Goal: Task Accomplishment & Management: Manage account settings

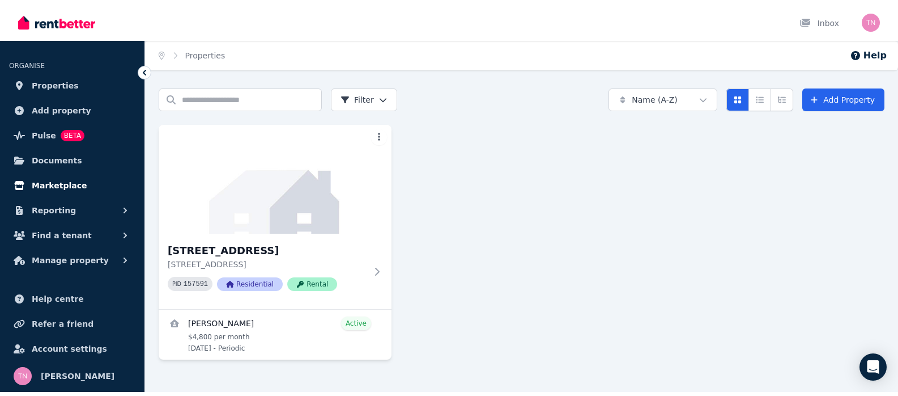
scroll to position [113, 0]
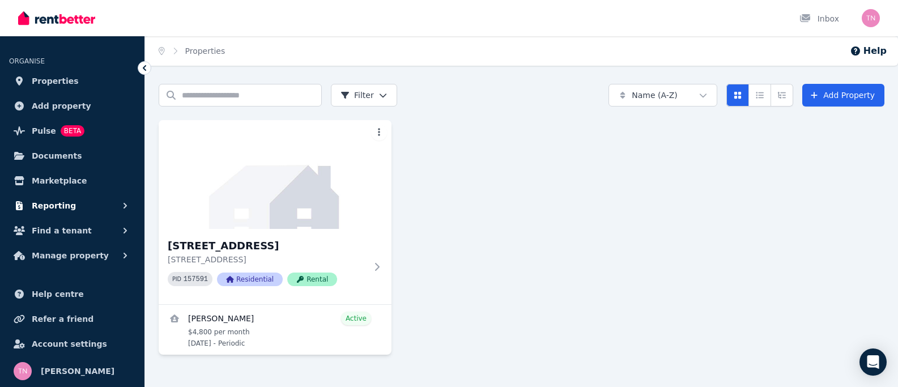
click at [76, 206] on span "Reporting" at bounding box center [54, 206] width 44 height 14
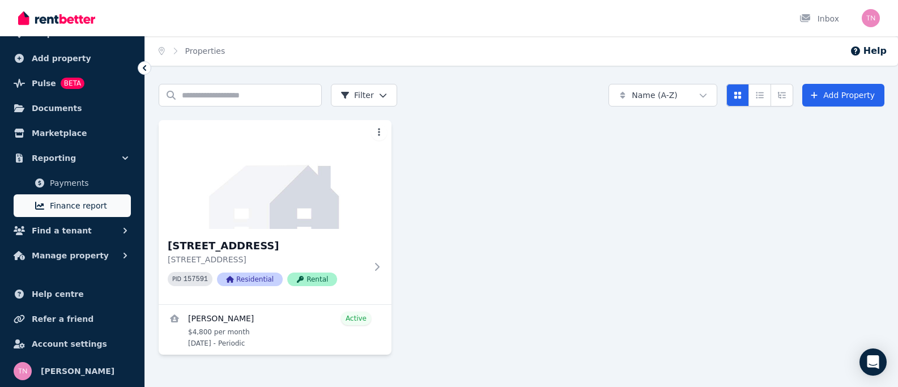
click at [126, 213] on span "Finance report" at bounding box center [88, 206] width 77 height 14
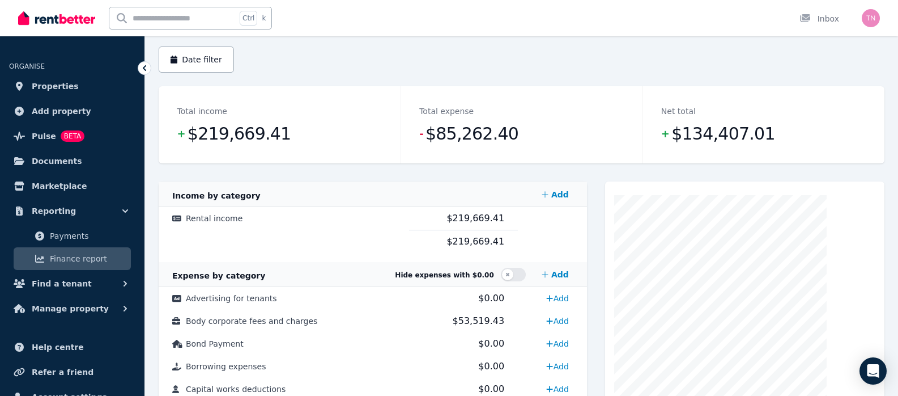
scroll to position [113, 0]
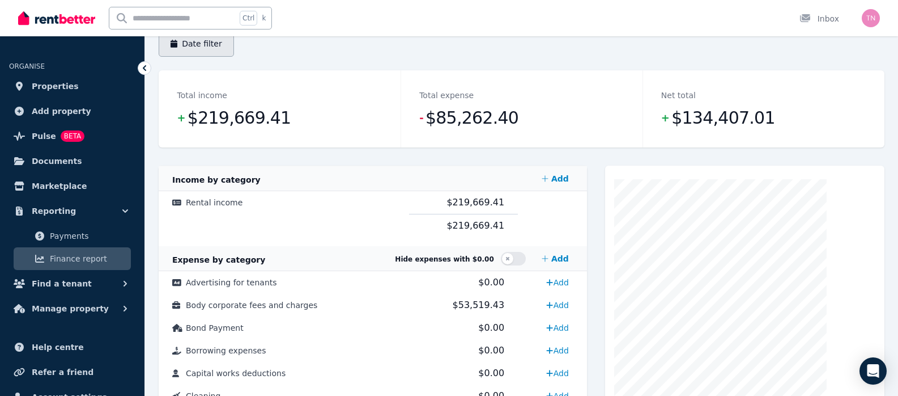
click at [234, 57] on button "Date filter" at bounding box center [196, 44] width 75 height 26
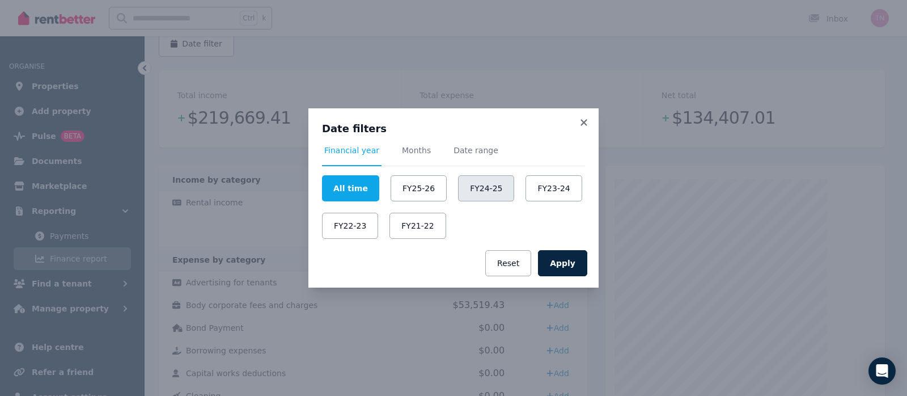
click at [491, 188] on button "FY24-25" at bounding box center [486, 188] width 56 height 26
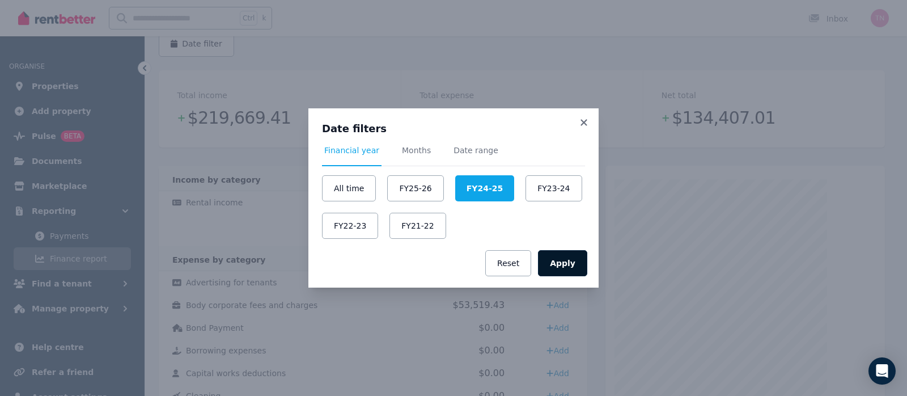
click at [587, 276] on button "Apply" at bounding box center [562, 263] width 49 height 26
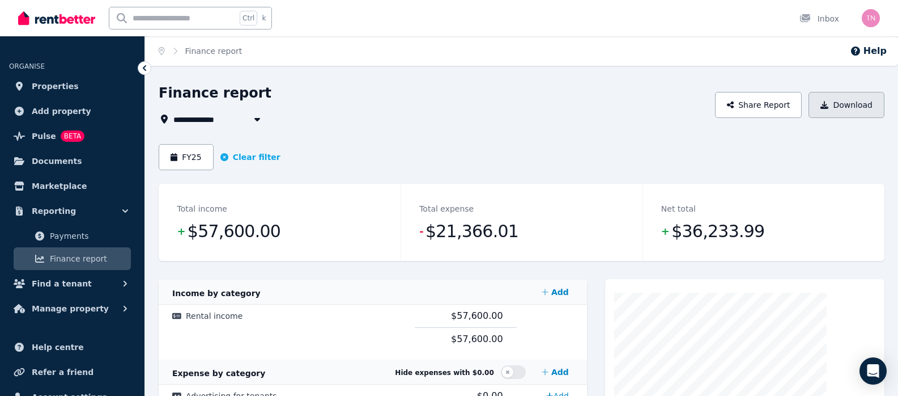
click at [814, 118] on button "Download" at bounding box center [847, 105] width 76 height 26
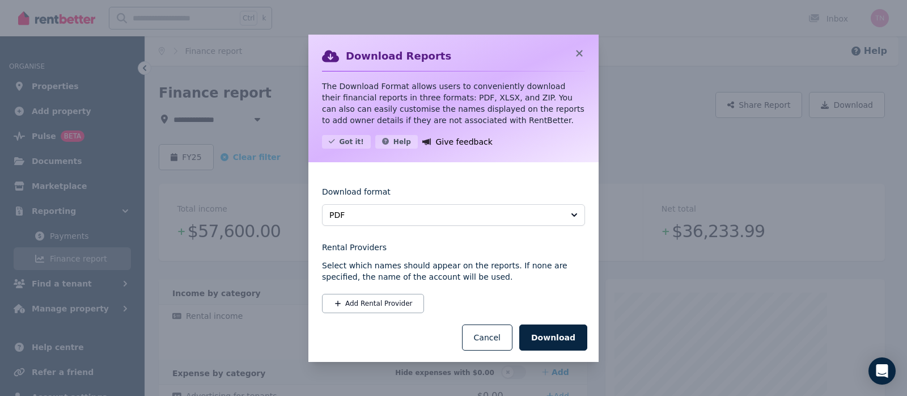
scroll to position [148, 0]
drag, startPoint x: 599, startPoint y: 325, endPoint x: 814, endPoint y: 295, distance: 217.0
click at [814, 301] on div "Download Reports The Download Format allows users to conveniently download thei…" at bounding box center [453, 198] width 907 height 396
click at [322, 294] on button "Add Rental Provider" at bounding box center [373, 303] width 102 height 19
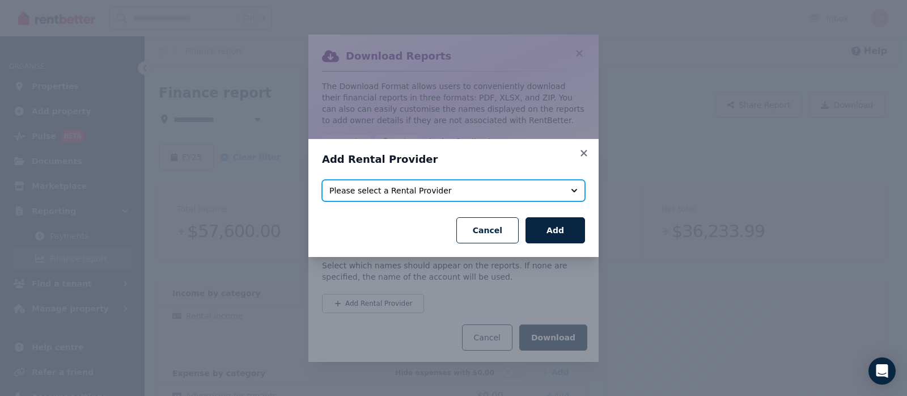
click at [585, 186] on button "Please select a Rental Provider" at bounding box center [453, 191] width 263 height 22
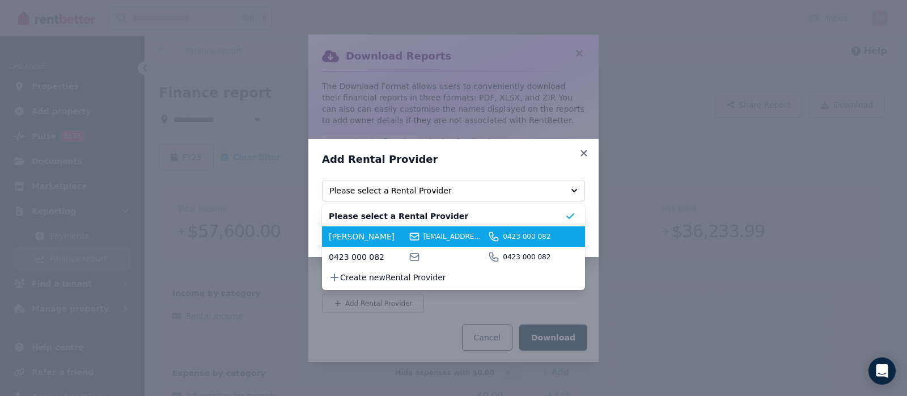
click at [329, 242] on span "[PERSON_NAME]" at bounding box center [367, 236] width 77 height 11
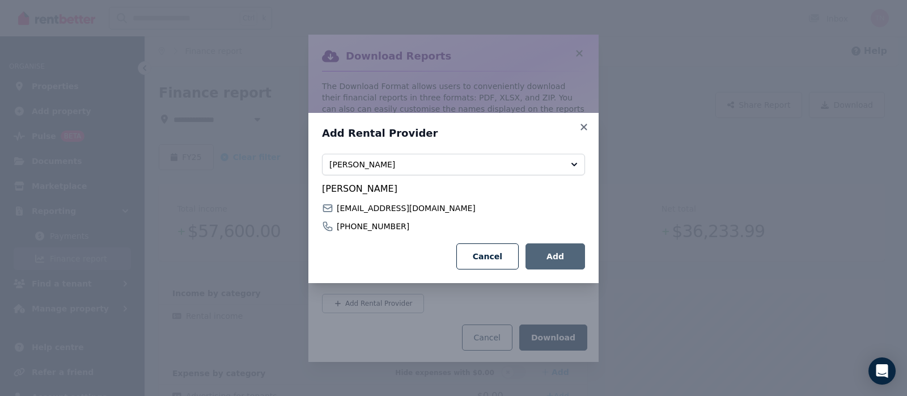
click at [585, 269] on button "Add" at bounding box center [555, 256] width 60 height 26
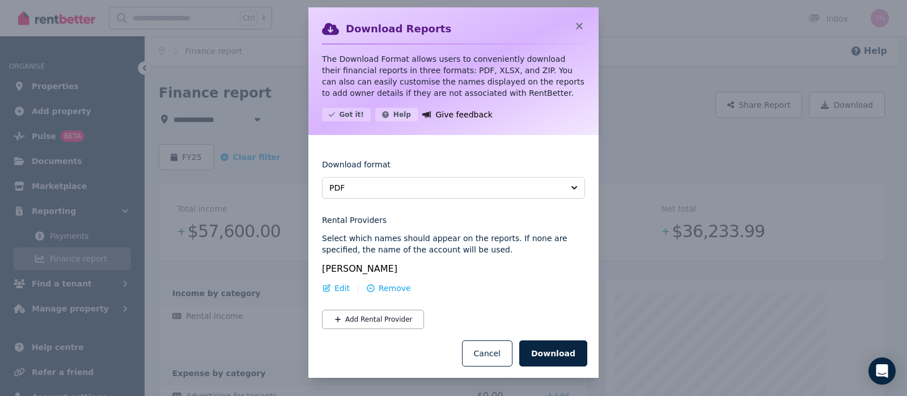
scroll to position [213, 0]
click at [587, 340] on button "Download" at bounding box center [553, 353] width 68 height 26
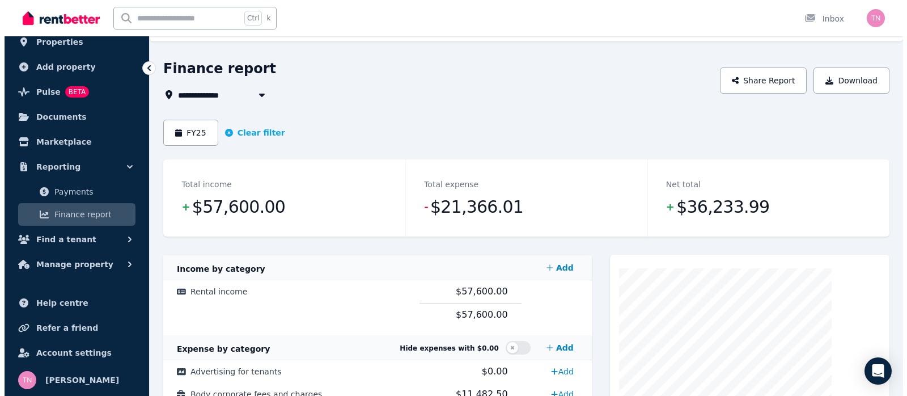
scroll to position [0, 0]
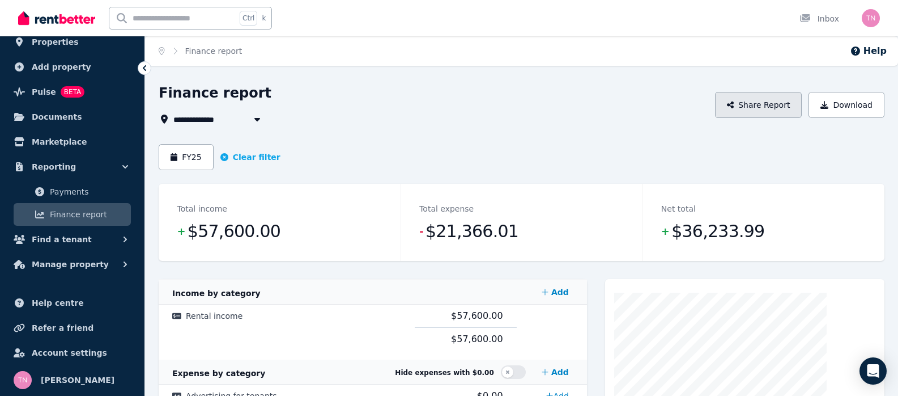
click at [715, 118] on button "Share Report" at bounding box center [758, 105] width 87 height 26
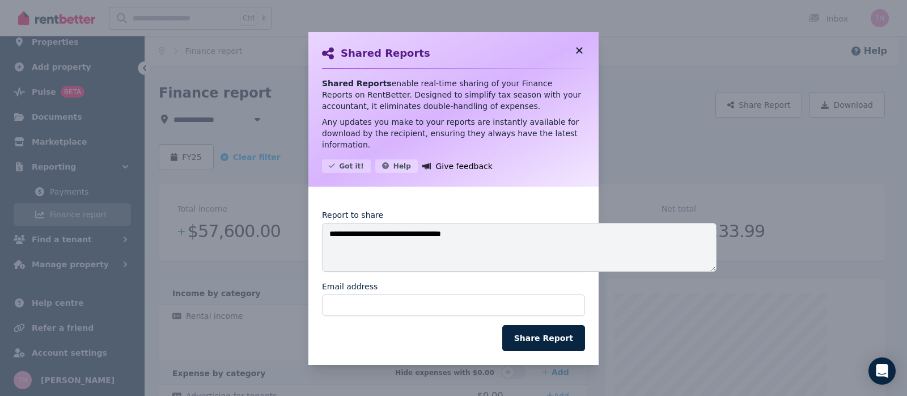
click at [585, 52] on icon at bounding box center [579, 50] width 11 height 10
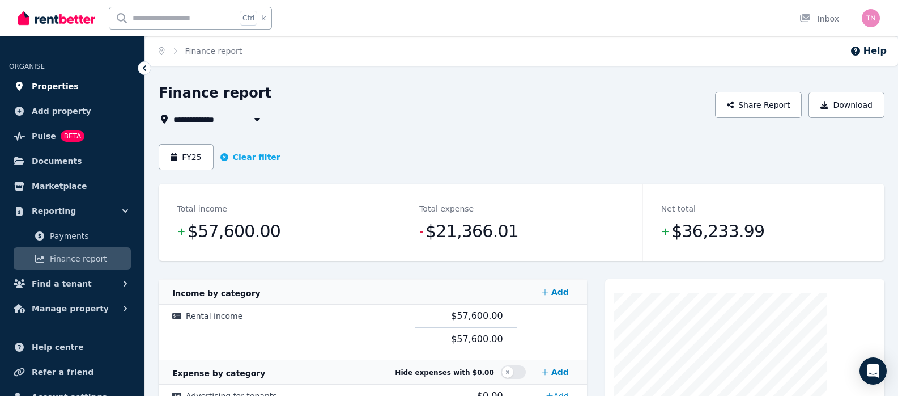
click at [79, 93] on span "Properties" at bounding box center [55, 86] width 47 height 14
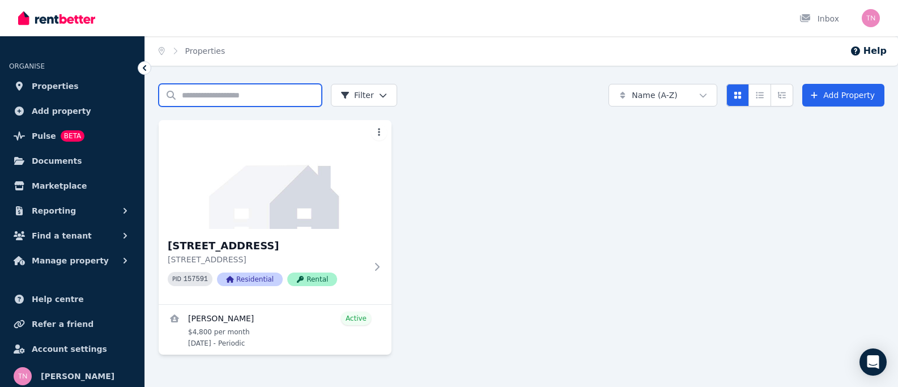
click at [281, 107] on input "Search properties" at bounding box center [240, 95] width 163 height 23
click at [226, 57] on div "Properties" at bounding box center [197, 50] width 56 height 11
click at [103, 97] on link "Properties" at bounding box center [72, 86] width 126 height 23
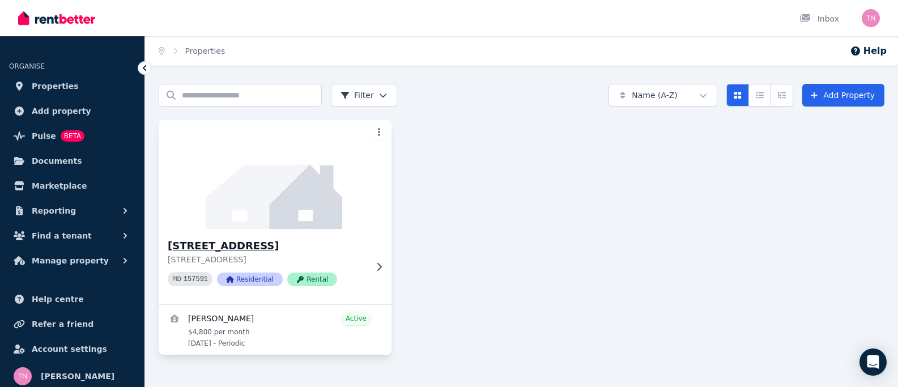
click at [385, 262] on icon at bounding box center [379, 266] width 11 height 9
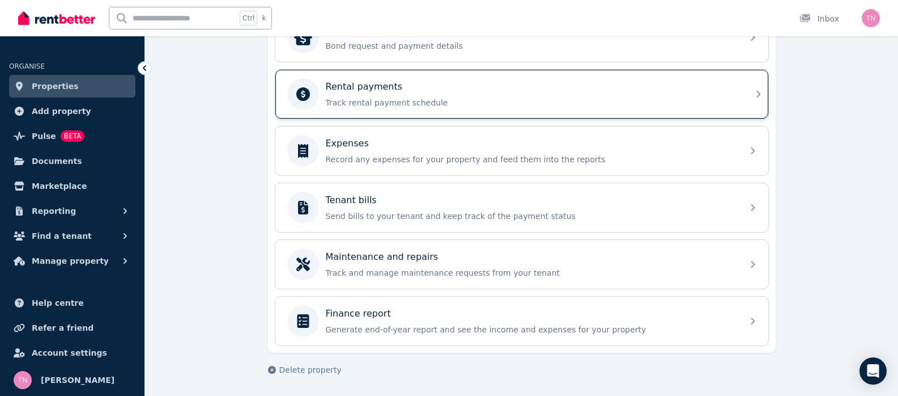
scroll to position [680, 0]
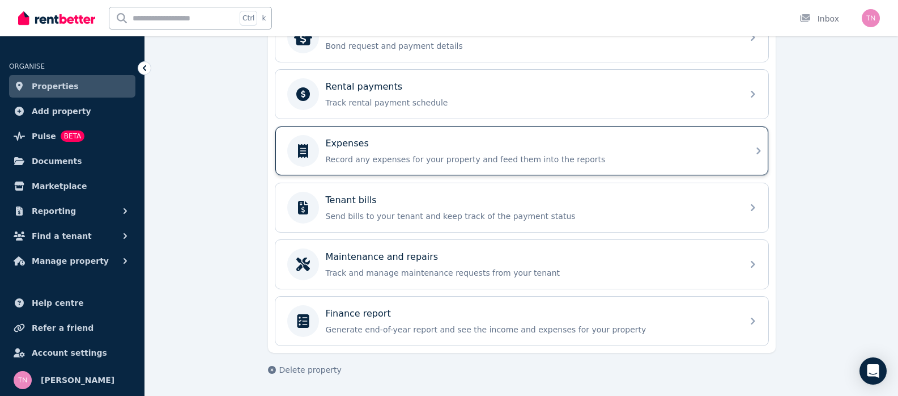
click at [586, 167] on div "Expenses Record any expenses for your property and feed them into the reports" at bounding box center [511, 151] width 449 height 32
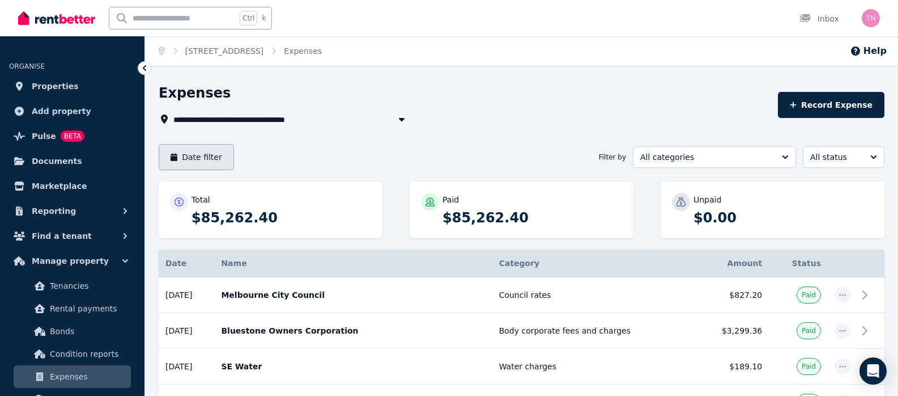
click at [234, 170] on button "Date filter" at bounding box center [196, 157] width 75 height 26
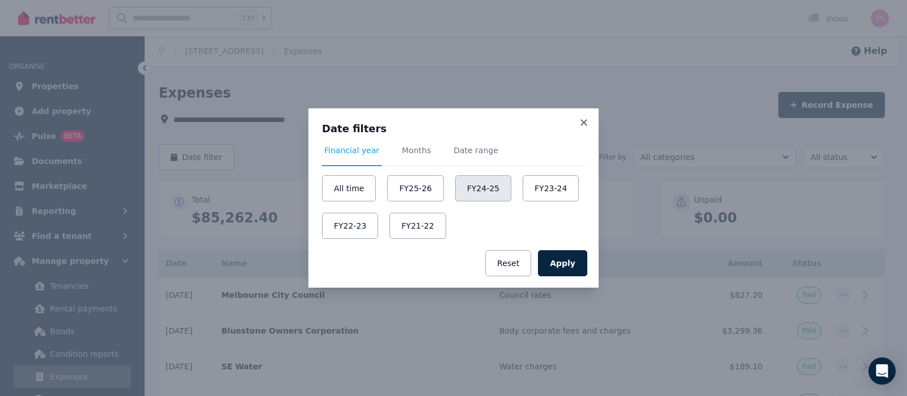
click at [496, 182] on button "FY24-25" at bounding box center [483, 188] width 56 height 26
click at [587, 276] on button "Apply" at bounding box center [562, 263] width 49 height 26
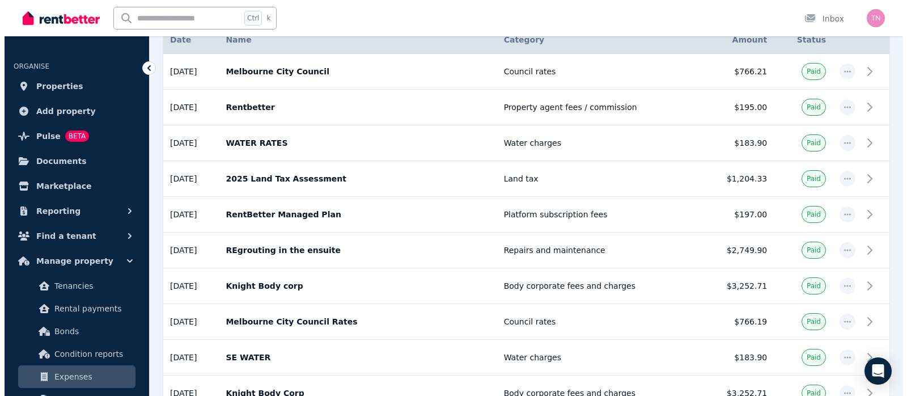
scroll to position [207, 0]
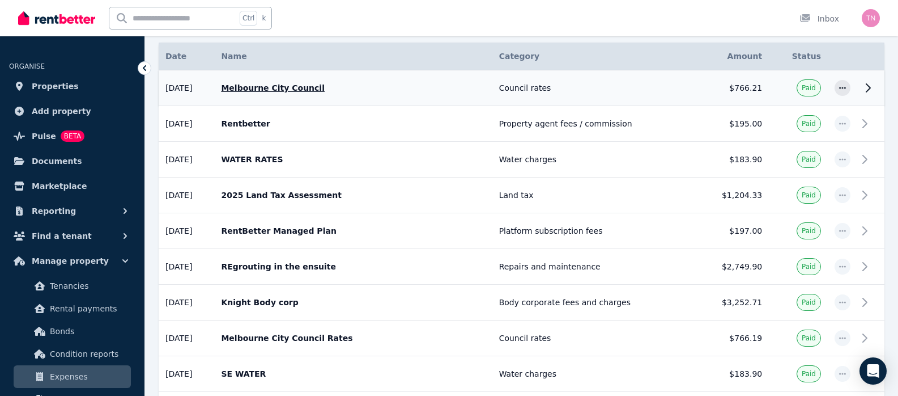
click at [833, 106] on td at bounding box center [842, 88] width 29 height 36
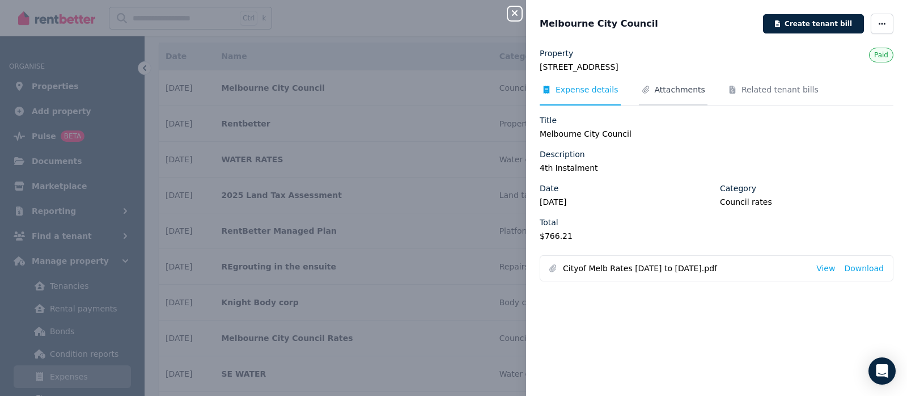
click at [655, 95] on span "Attachments" at bounding box center [680, 89] width 50 height 11
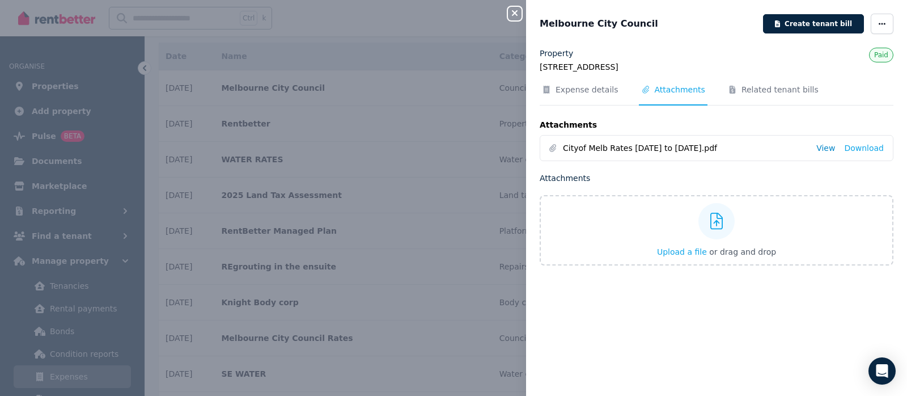
click at [816, 154] on link "View" at bounding box center [825, 147] width 19 height 11
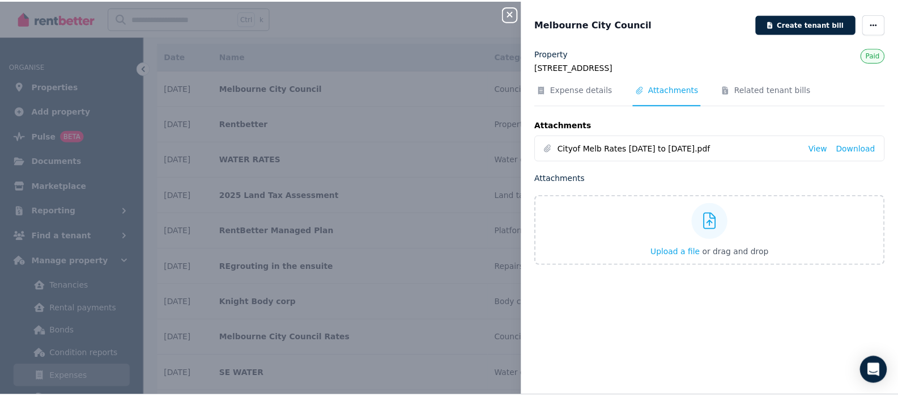
scroll to position [20, 0]
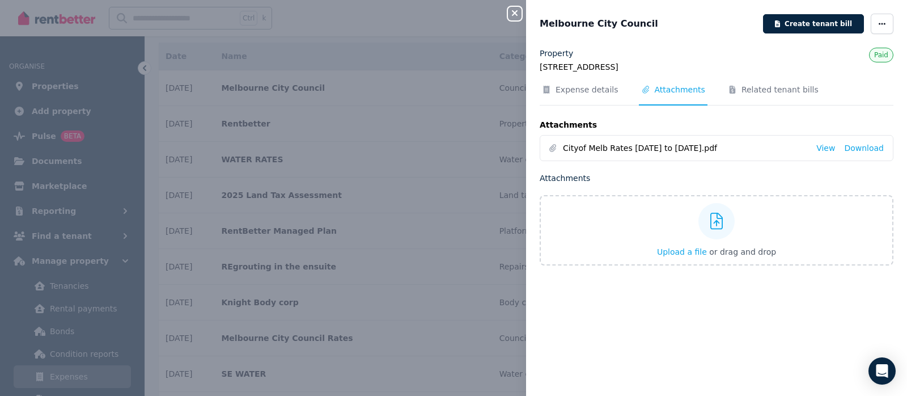
click at [508, 18] on icon "button" at bounding box center [515, 13] width 14 height 9
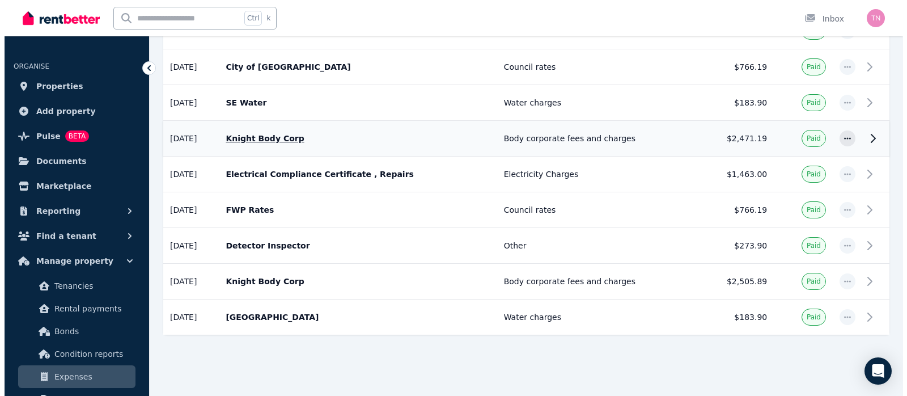
scroll to position [944, 0]
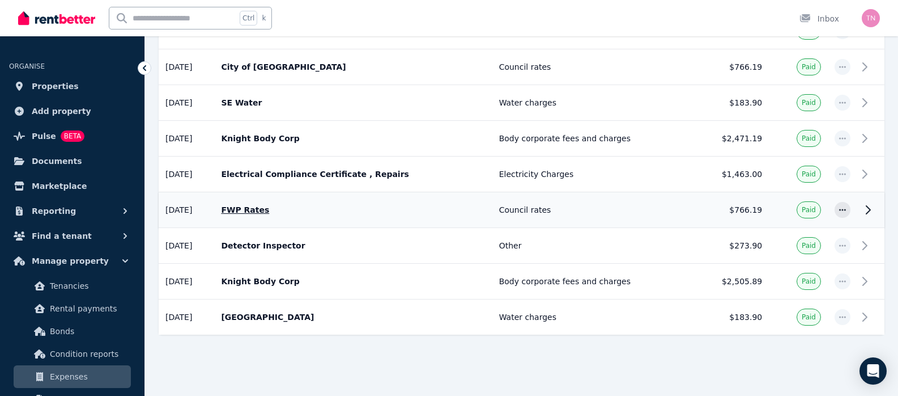
click at [832, 228] on td at bounding box center [842, 210] width 29 height 36
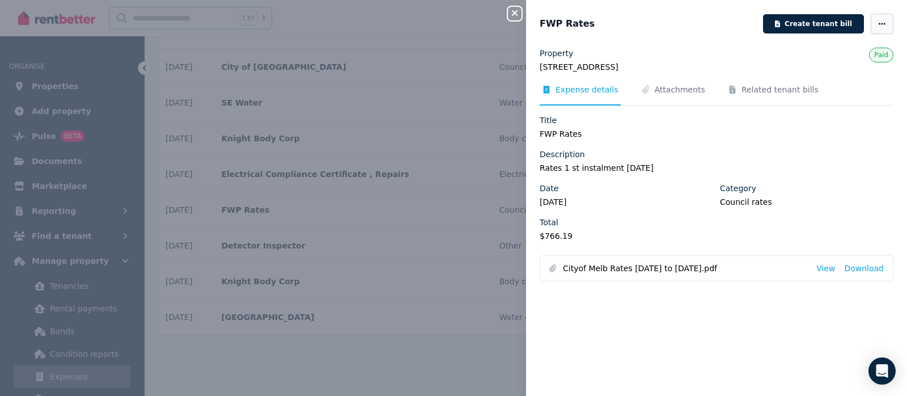
click at [871, 34] on span "button" at bounding box center [882, 24] width 23 height 20
click at [784, 68] on button "Edit" at bounding box center [838, 56] width 109 height 23
select select "**********"
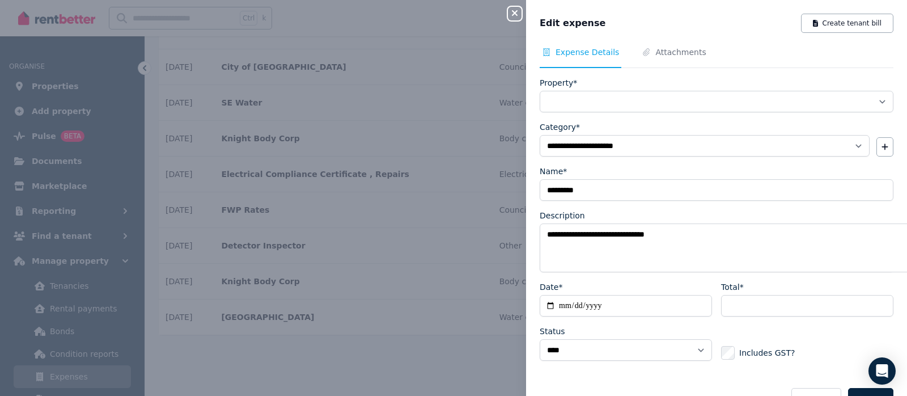
select select "**********"
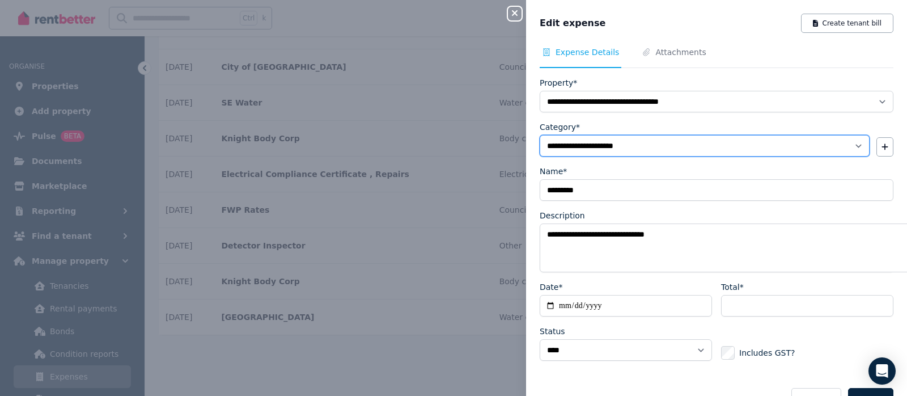
click at [540, 156] on select "**********" at bounding box center [705, 146] width 330 height 22
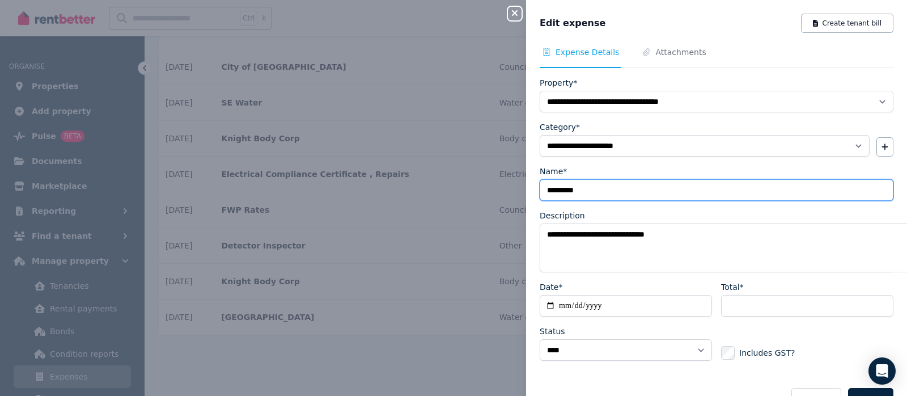
click at [597, 201] on input "*********" at bounding box center [717, 190] width 354 height 22
type input "*"
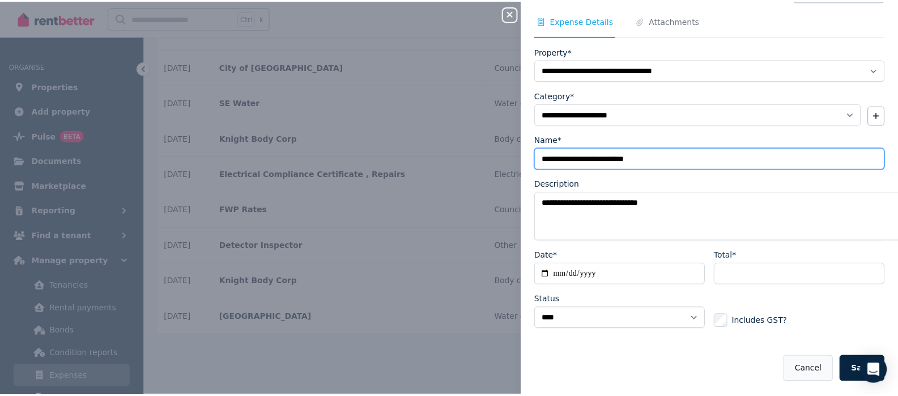
scroll to position [217, 0]
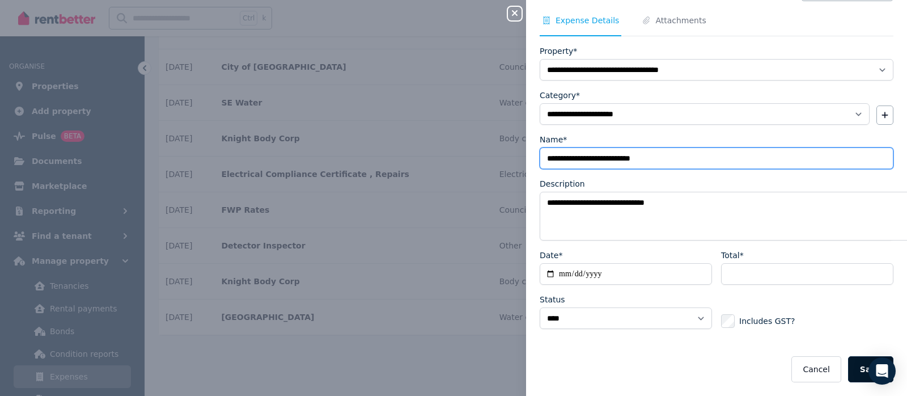
type input "**********"
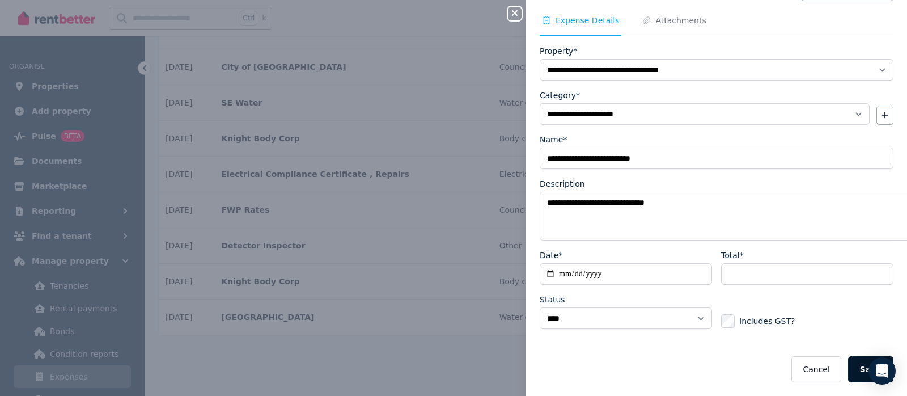
click at [848, 356] on button "Save" at bounding box center [870, 369] width 45 height 26
click at [508, 18] on icon "button" at bounding box center [515, 13] width 14 height 9
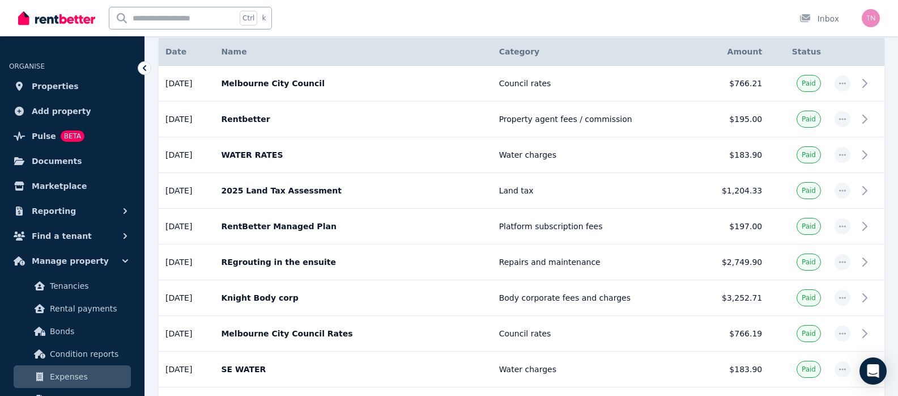
scroll to position [0, 0]
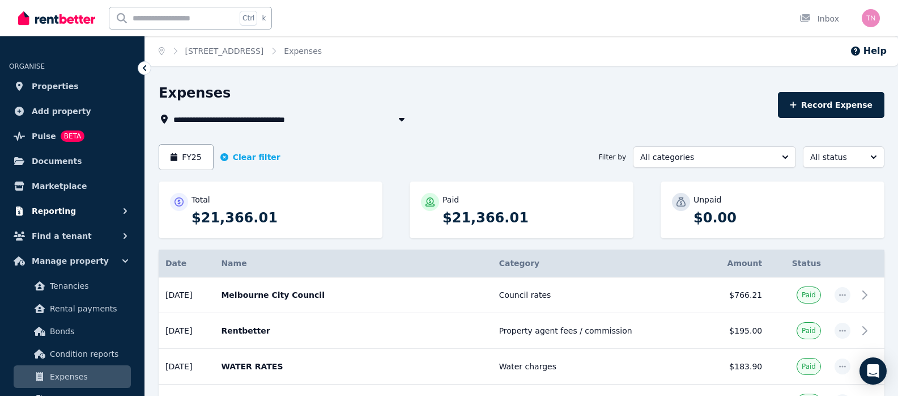
click at [76, 218] on span "Reporting" at bounding box center [54, 211] width 44 height 14
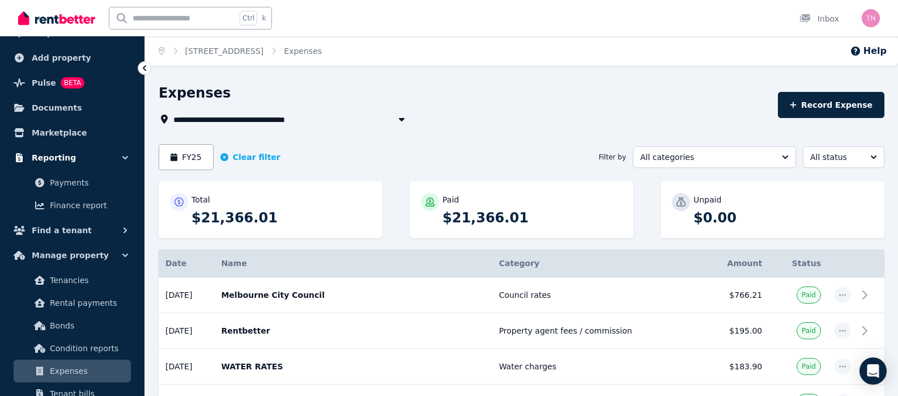
scroll to position [113, 0]
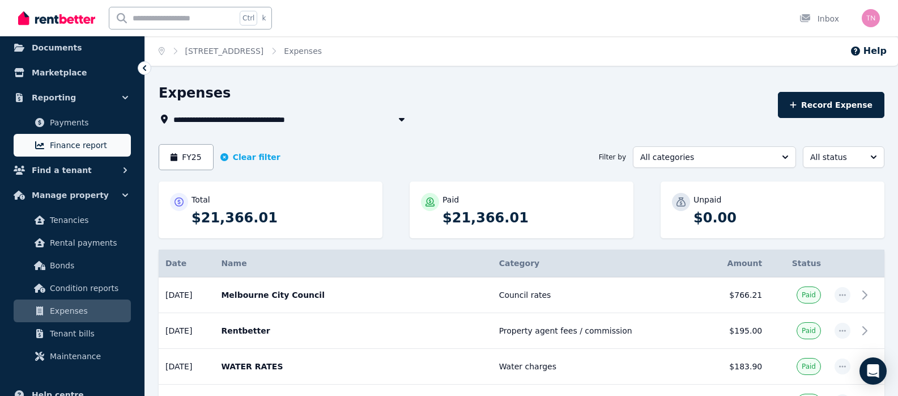
click at [126, 152] on span "Finance report" at bounding box center [88, 145] width 77 height 14
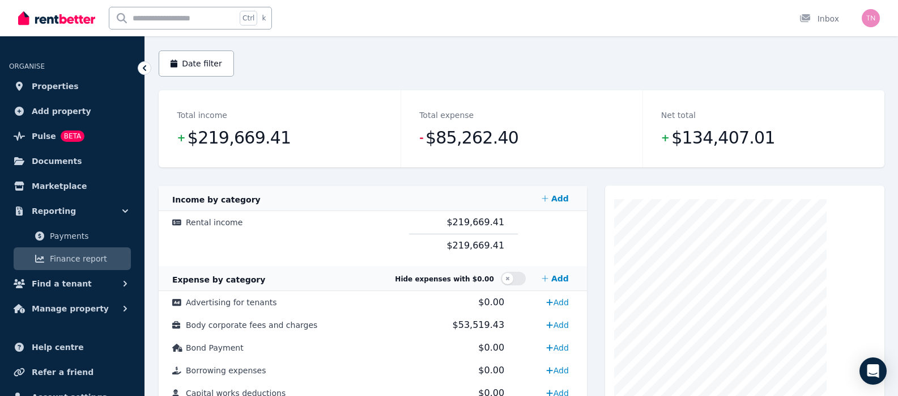
scroll to position [113, 0]
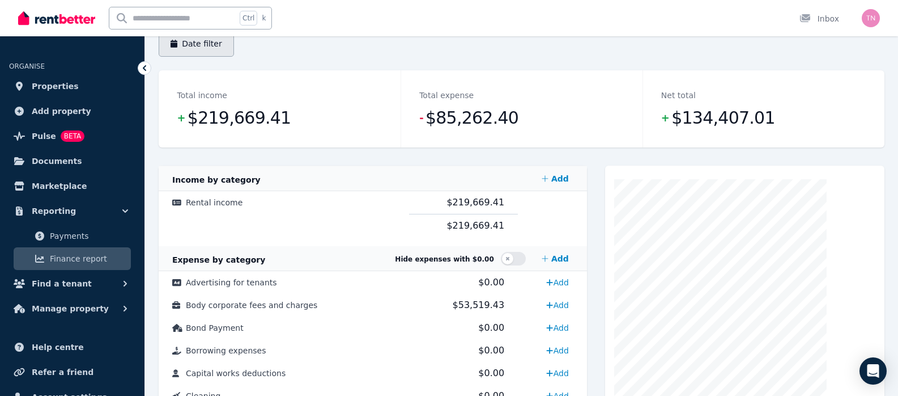
click at [234, 57] on button "Date filter" at bounding box center [196, 44] width 75 height 26
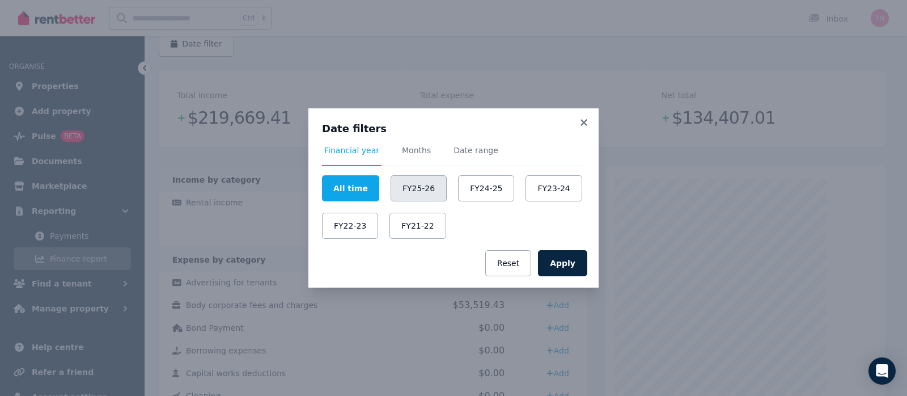
click at [413, 180] on button "FY25-26" at bounding box center [419, 188] width 56 height 26
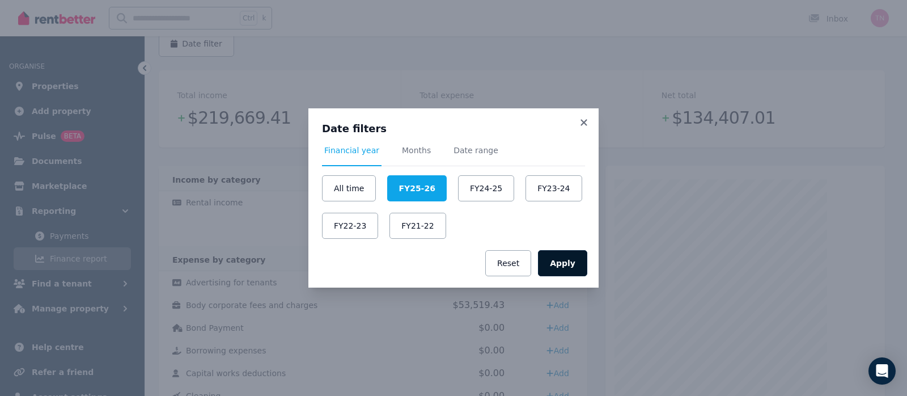
click at [587, 276] on button "Apply" at bounding box center [562, 263] width 49 height 26
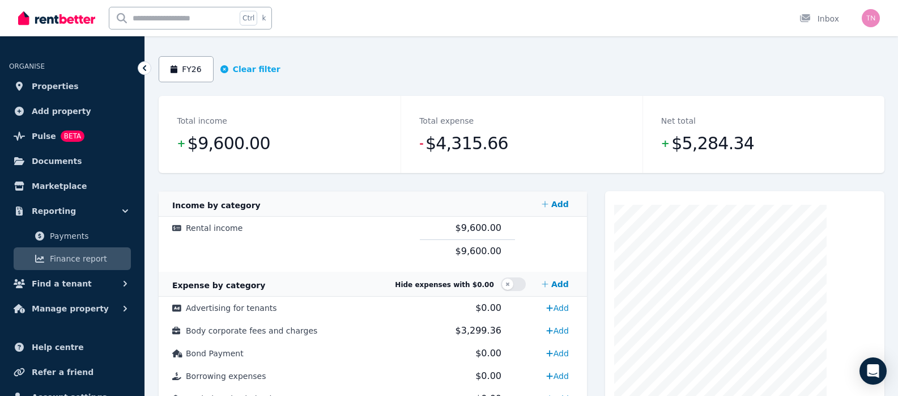
scroll to position [125, 0]
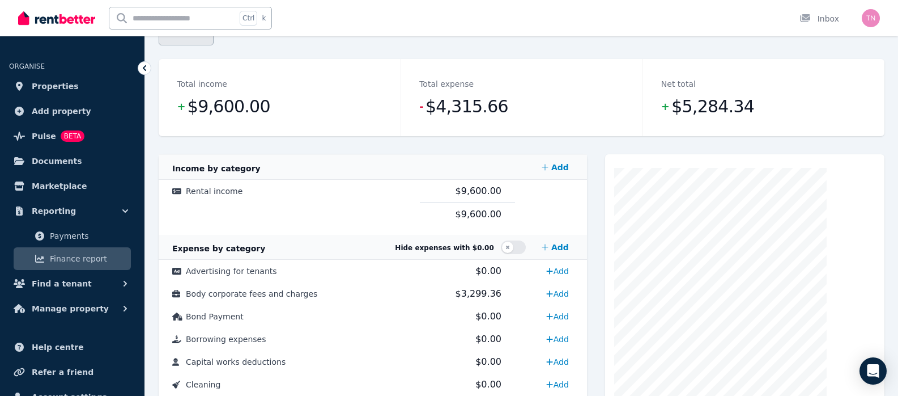
click at [214, 45] on button "FY26" at bounding box center [186, 32] width 55 height 26
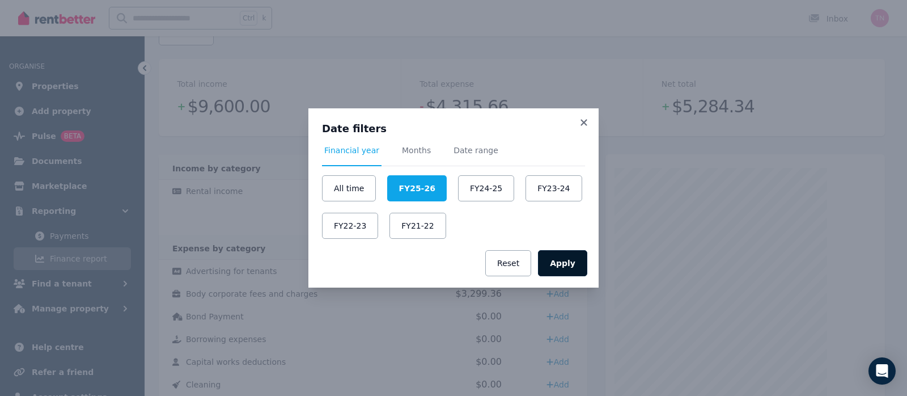
click at [587, 276] on button "Apply" at bounding box center [562, 263] width 49 height 26
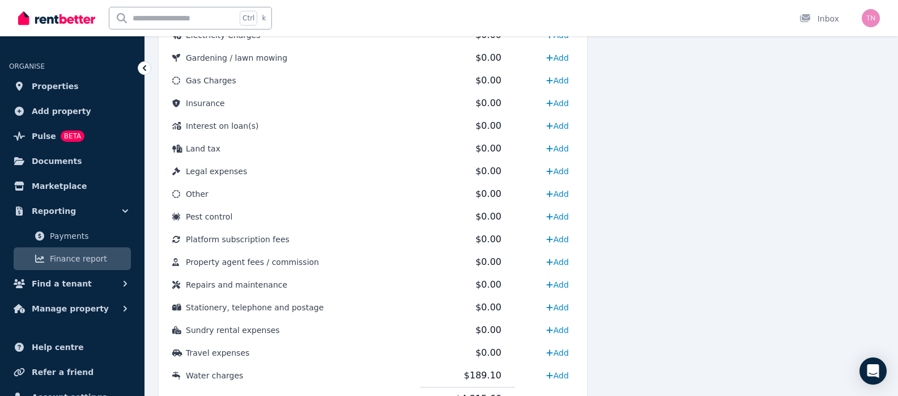
scroll to position [510, 0]
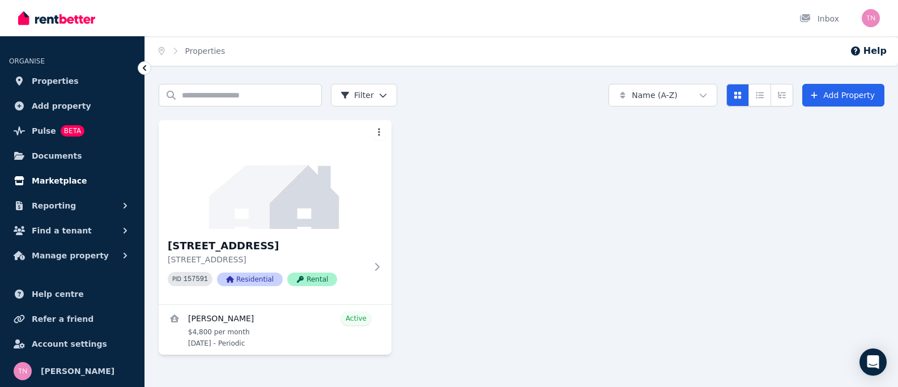
scroll to position [113, 0]
click at [117, 210] on button "Reporting" at bounding box center [72, 205] width 126 height 23
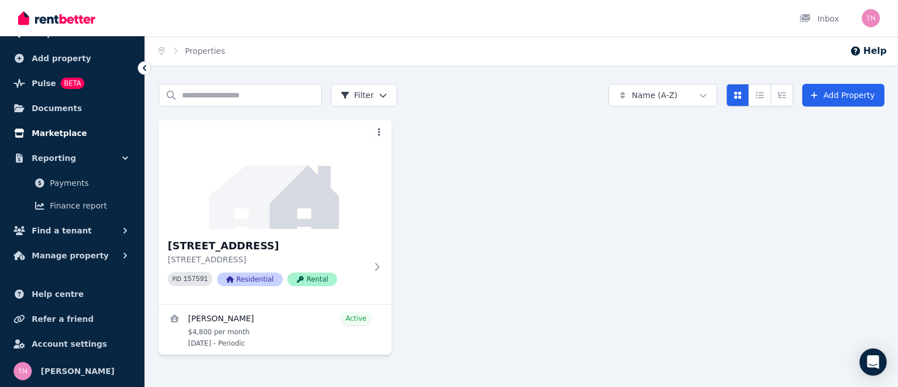
click at [87, 140] on span "Marketplace" at bounding box center [59, 133] width 55 height 14
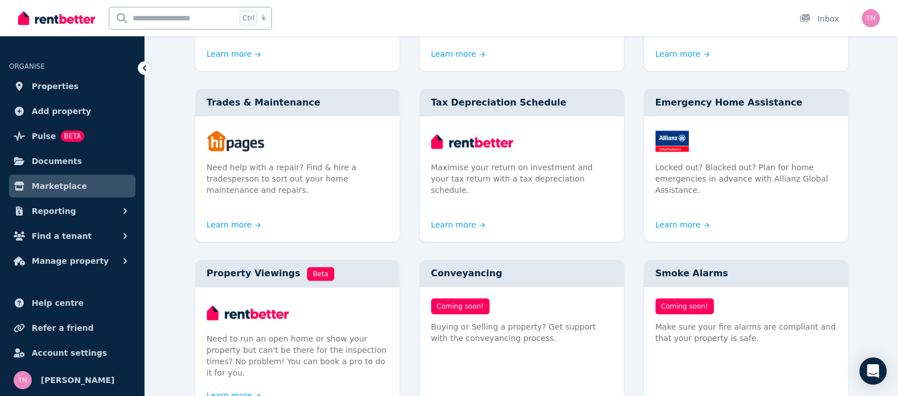
scroll to position [397, 0]
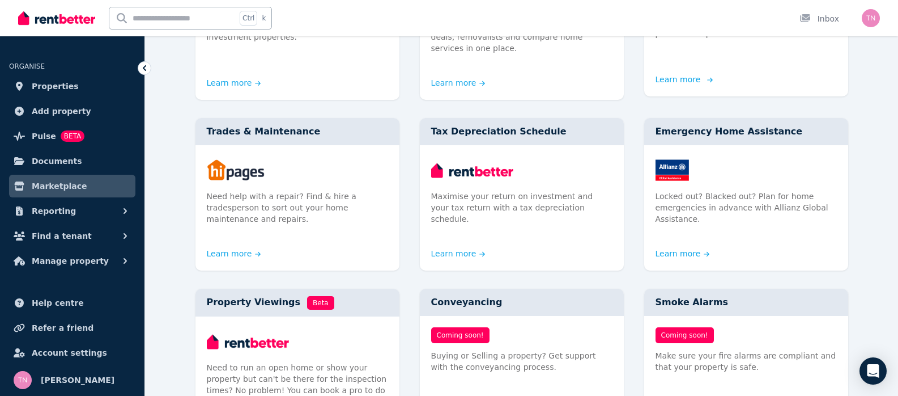
click at [774, 62] on div "Make your property ad stand out with professional photos." at bounding box center [746, 16] width 204 height 91
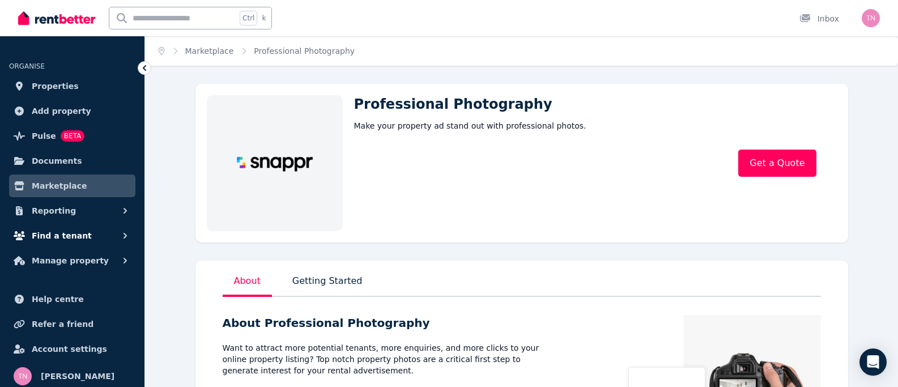
scroll to position [57, 0]
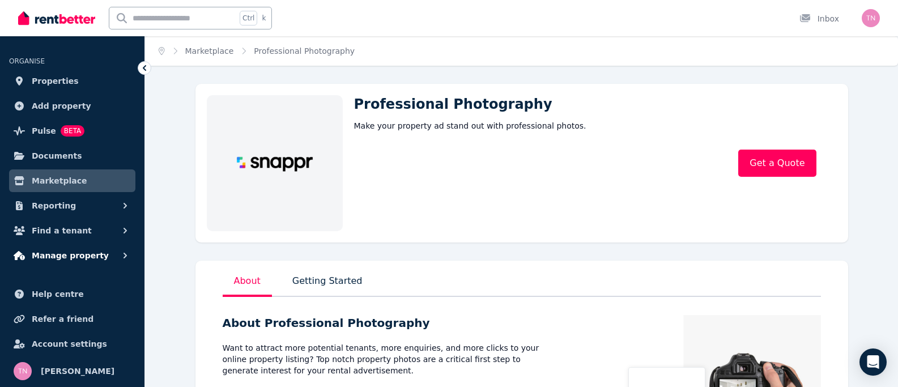
click at [92, 262] on span "Manage property" at bounding box center [70, 256] width 77 height 14
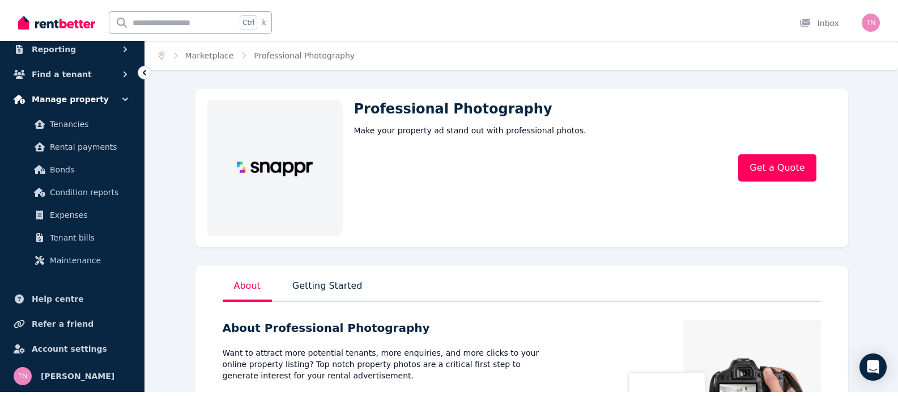
scroll to position [227, 0]
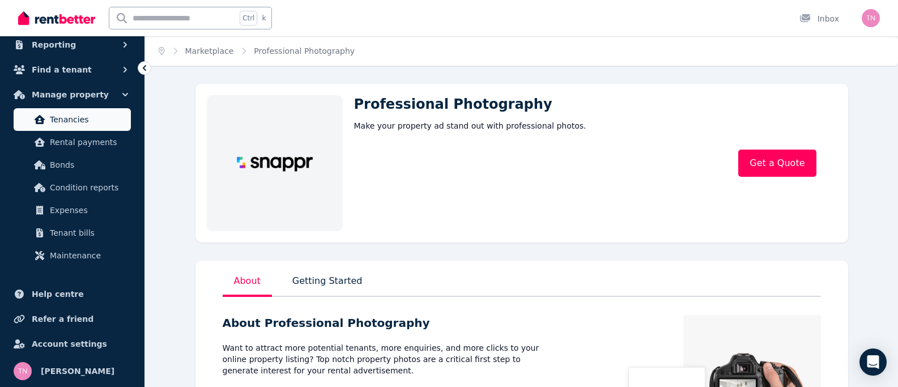
click at [92, 126] on span "Tenancies" at bounding box center [88, 120] width 77 height 14
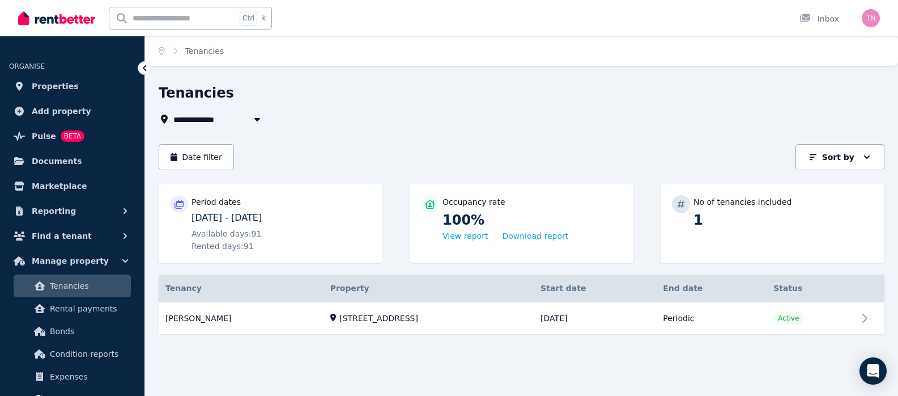
scroll to position [186, 0]
click at [729, 312] on link "View property details" at bounding box center [522, 318] width 726 height 32
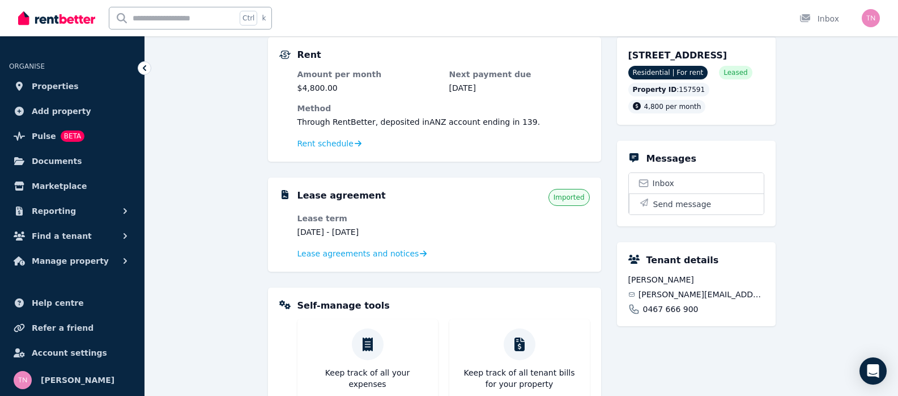
scroll to position [50, 0]
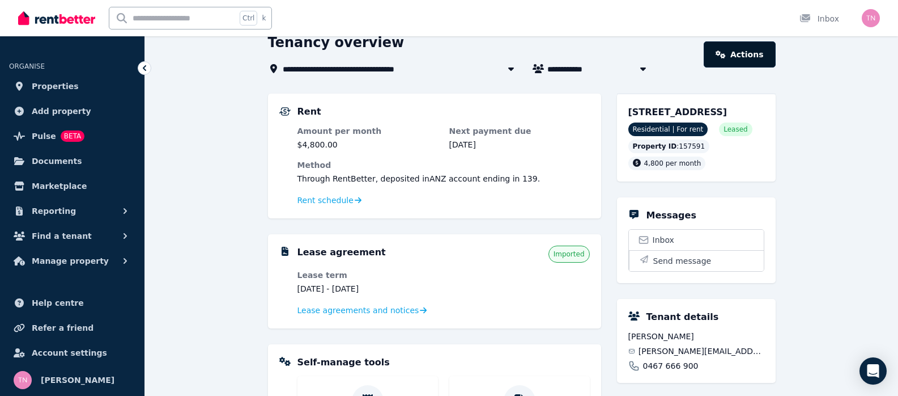
click at [775, 67] on link "Actions" at bounding box center [739, 54] width 71 height 26
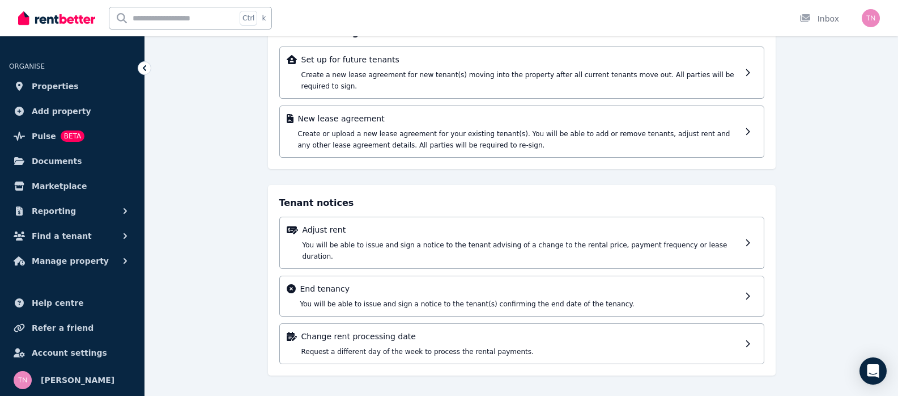
scroll to position [340, 0]
click at [635, 300] on span "You will be able to issue and sign a notice to the tenant(s) confirming the end…" at bounding box center [467, 304] width 334 height 8
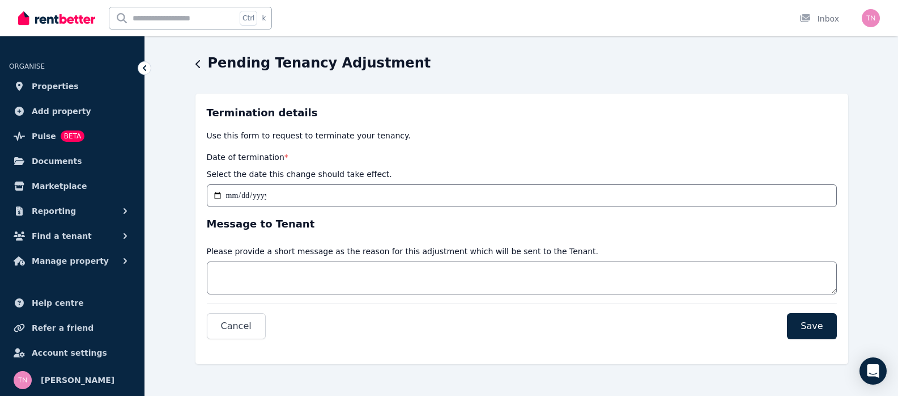
scroll to position [113, 0]
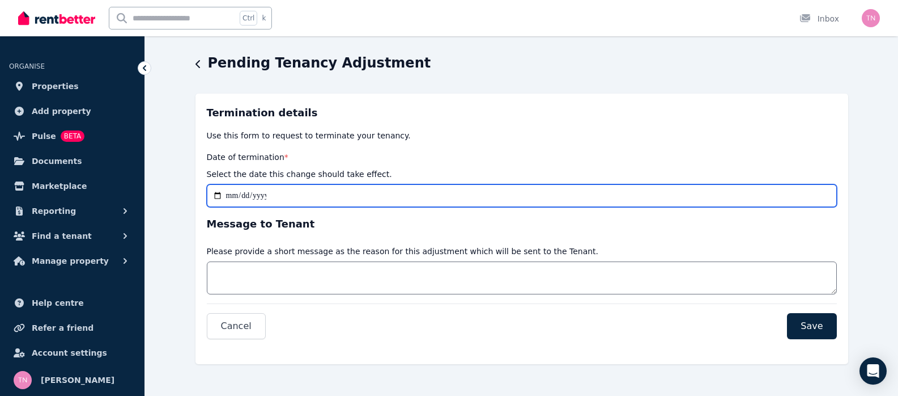
click at [268, 207] on input "Date of termination *" at bounding box center [522, 195] width 630 height 23
type input "**********"
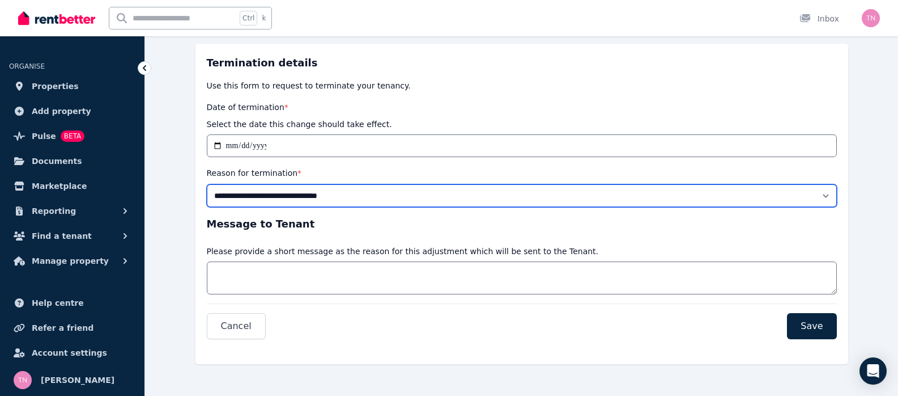
click at [641, 207] on select "**********" at bounding box center [522, 195] width 630 height 23
click at [255, 207] on select "**********" at bounding box center [522, 195] width 630 height 23
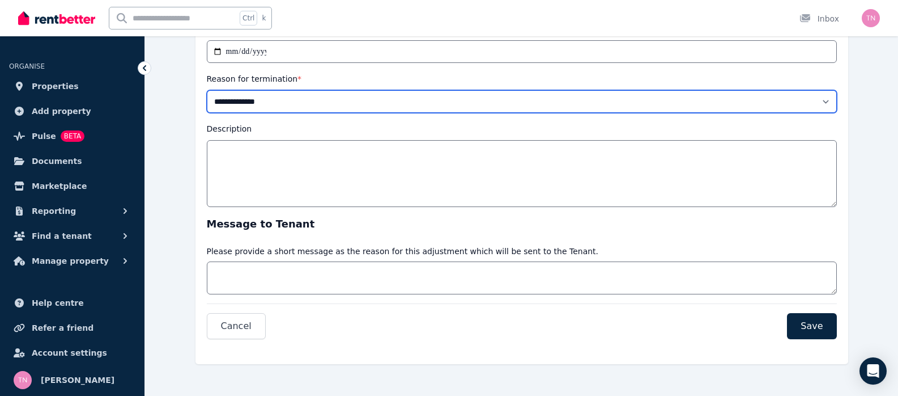
scroll to position [173, 0]
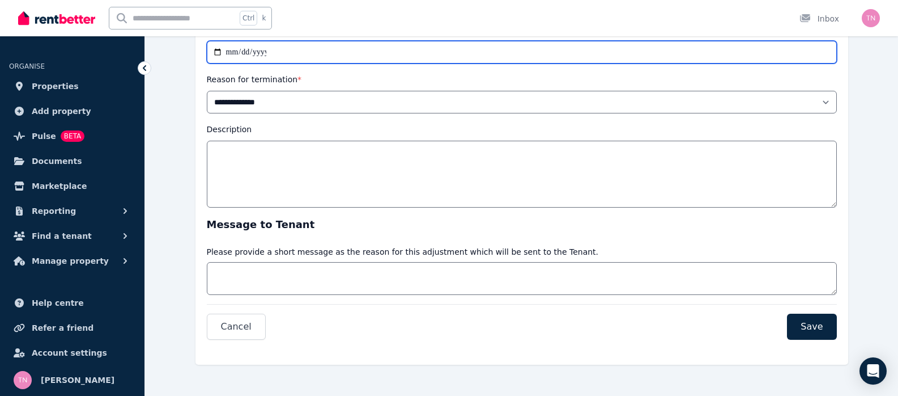
click at [267, 63] on input "**********" at bounding box center [522, 52] width 630 height 23
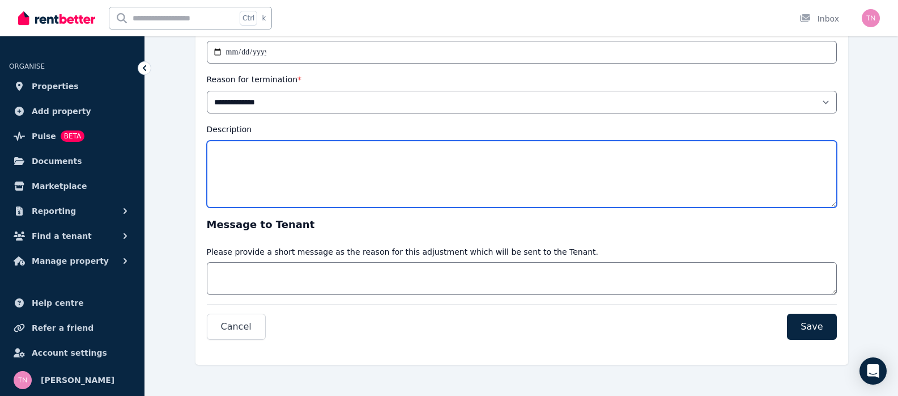
click at [566, 207] on textarea "Description" at bounding box center [522, 174] width 630 height 67
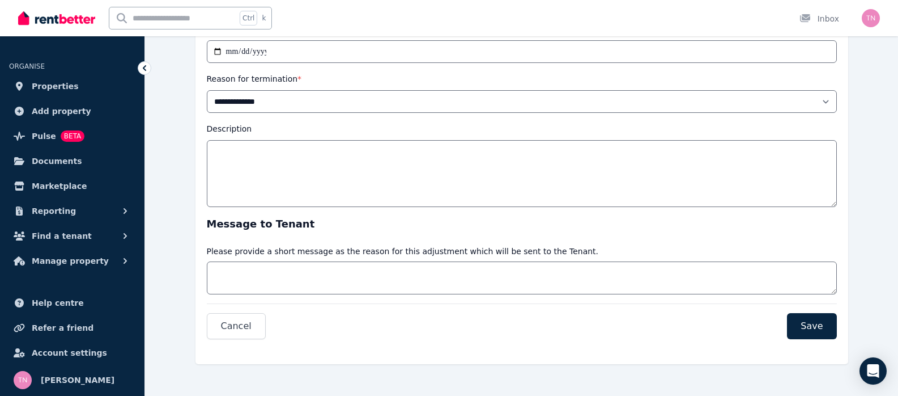
scroll to position [227, 0]
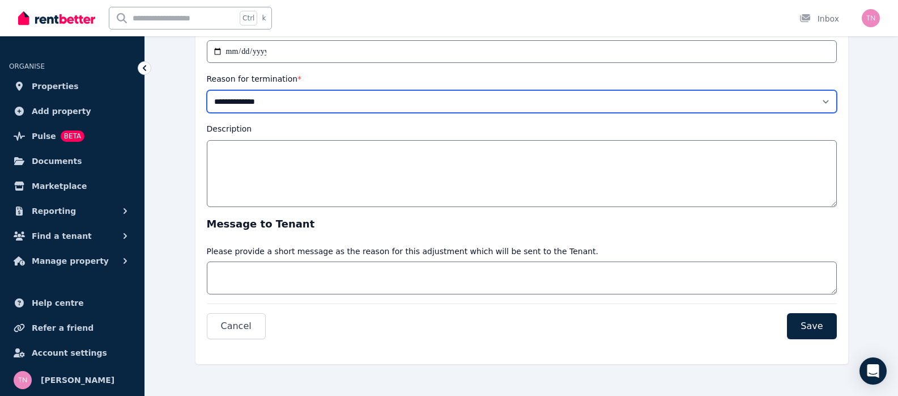
click at [393, 113] on select "**********" at bounding box center [522, 101] width 630 height 23
click at [255, 113] on select "**********" at bounding box center [522, 101] width 630 height 23
click at [300, 113] on select "**********" at bounding box center [522, 101] width 630 height 23
click at [837, 113] on select "**********" at bounding box center [522, 101] width 630 height 23
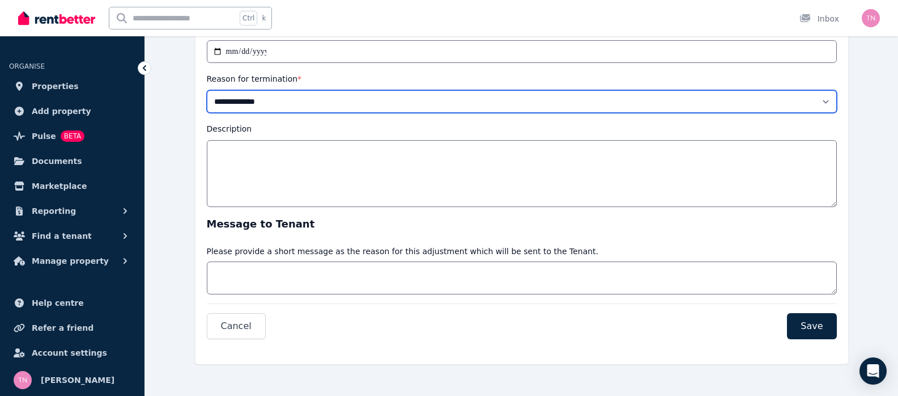
select select "**********"
click at [255, 113] on select "**********" at bounding box center [522, 101] width 630 height 23
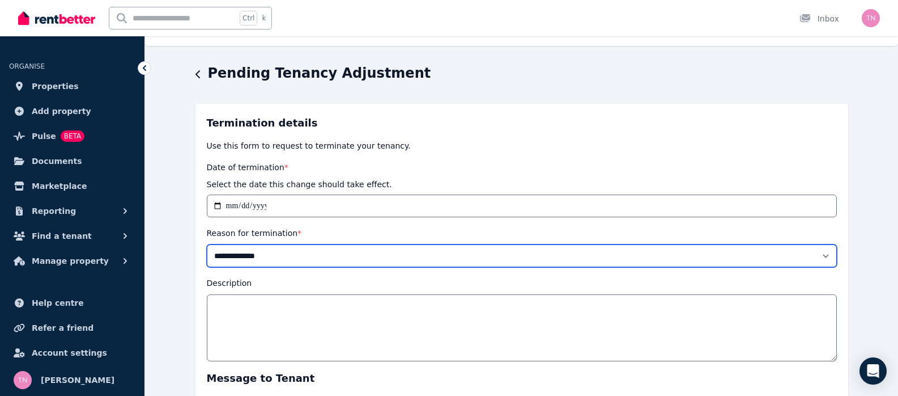
scroll to position [0, 0]
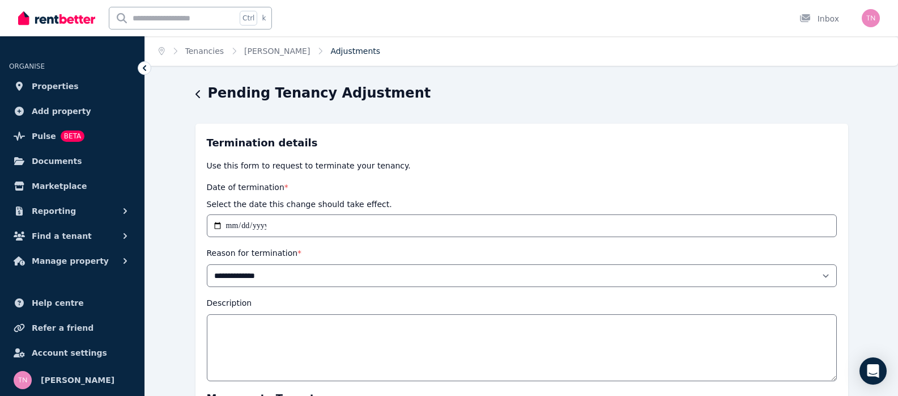
click at [380, 56] on link "Adjustments" at bounding box center [355, 50] width 50 height 9
click at [310, 56] on link "[PERSON_NAME]" at bounding box center [277, 50] width 66 height 9
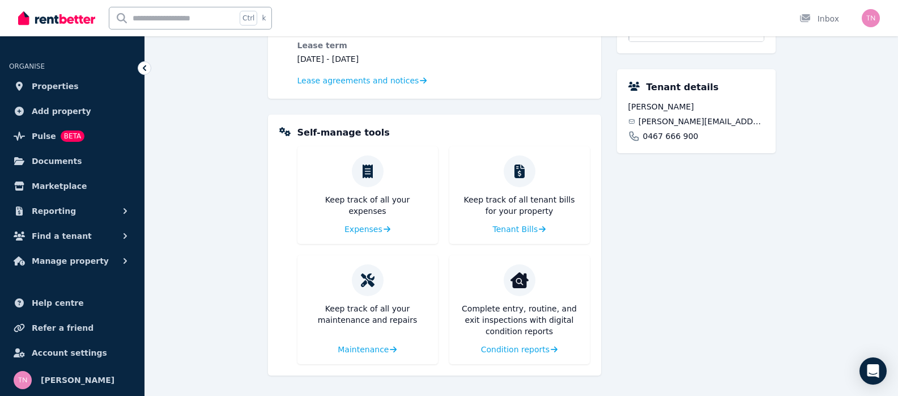
scroll to position [334, 0]
click at [346, 86] on span "Lease agreements and notices" at bounding box center [359, 80] width 122 height 11
